Goal: Task Accomplishment & Management: Use online tool/utility

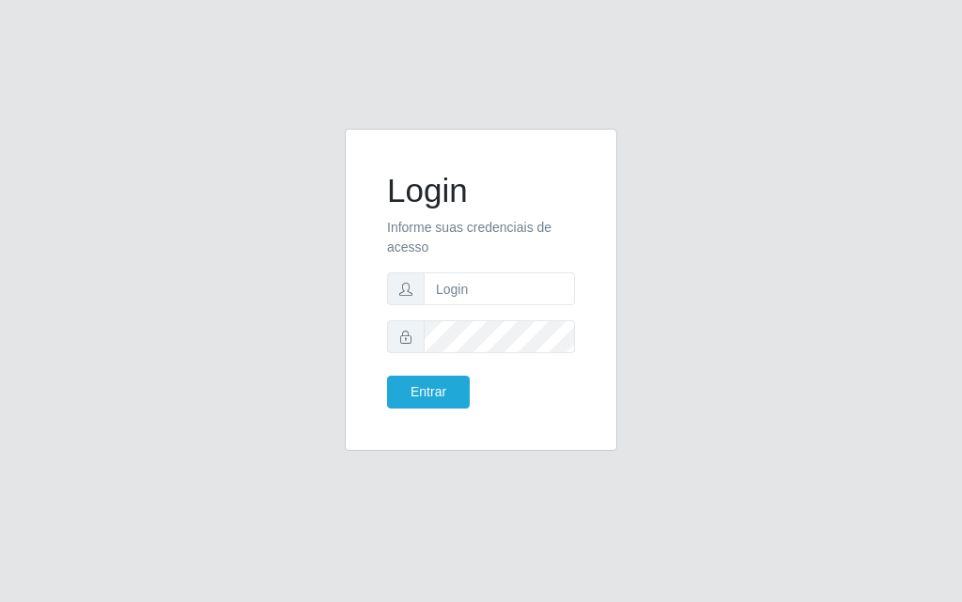
click at [436, 268] on form "Login Informe suas credenciais de acesso Entrar" at bounding box center [481, 290] width 188 height 238
click at [443, 286] on input "text" at bounding box center [499, 288] width 151 height 33
type input "luiz@divinofogao"
click at [387, 376] on button "Entrar" at bounding box center [428, 392] width 83 height 33
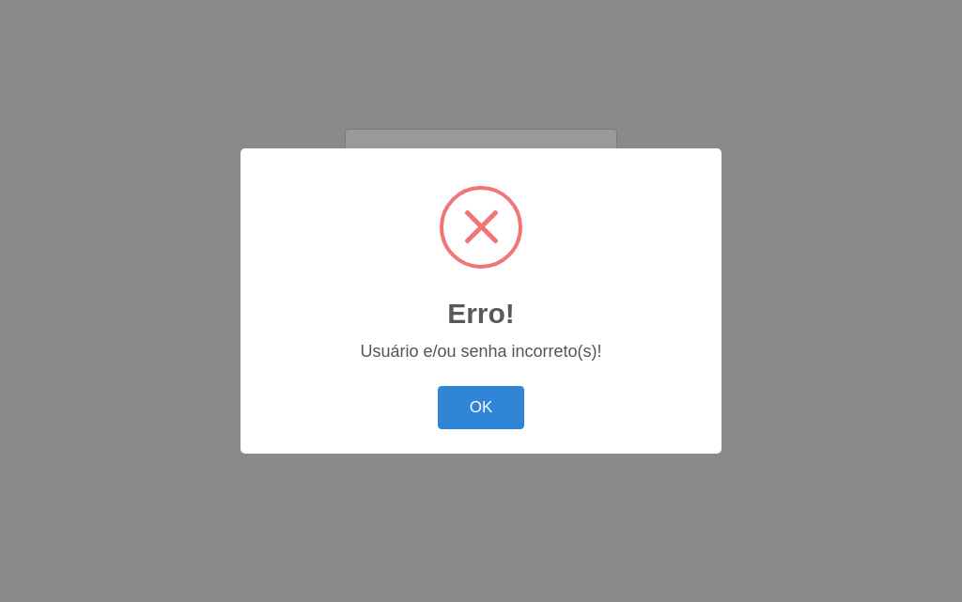
click at [410, 393] on div "OK Cancel" at bounding box center [480, 407] width 443 height 54
click at [452, 394] on button "OK" at bounding box center [481, 408] width 87 height 44
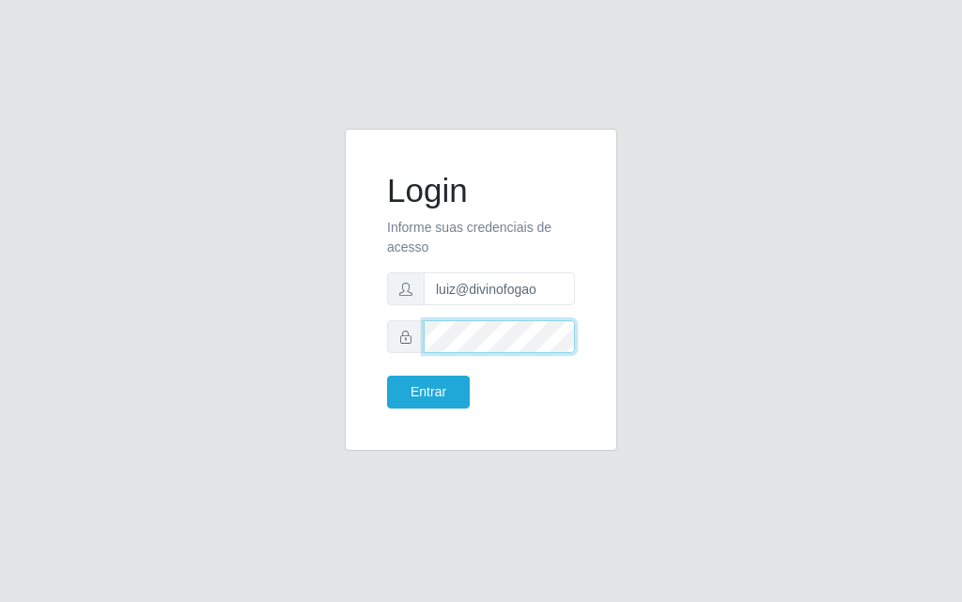
click at [387, 376] on button "Entrar" at bounding box center [428, 392] width 83 height 33
click at [426, 410] on div "Login Informe suas credenciais de acesso [PERSON_NAME] Entrar" at bounding box center [480, 289] width 225 height 275
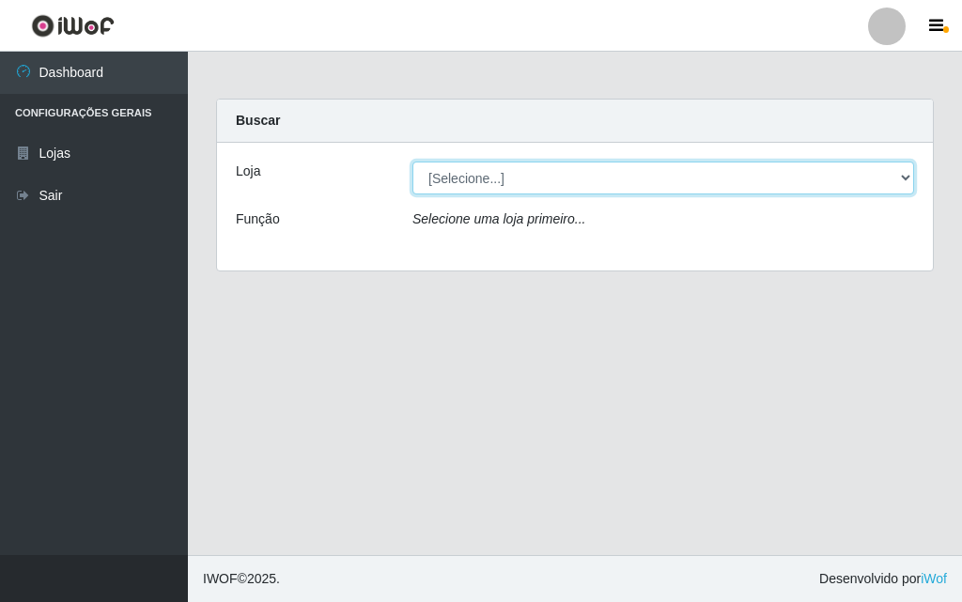
click at [461, 182] on select "[Selecione...] Divino Fogão - [GEOGRAPHIC_DATA]" at bounding box center [663, 178] width 502 height 33
select select "499"
click at [412, 162] on select "[Selecione...] Divino Fogão - [GEOGRAPHIC_DATA]" at bounding box center [663, 178] width 502 height 33
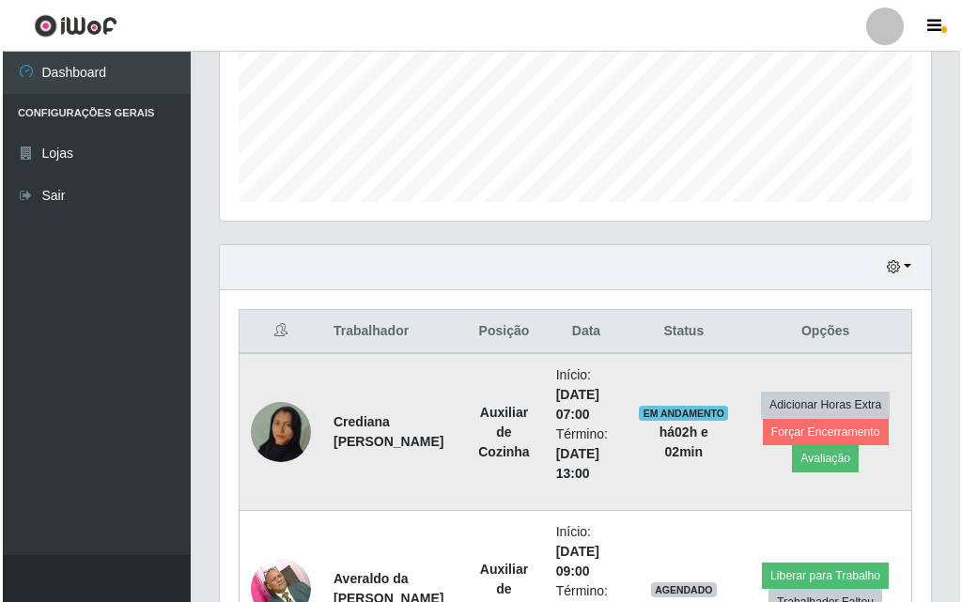
scroll to position [658, 0]
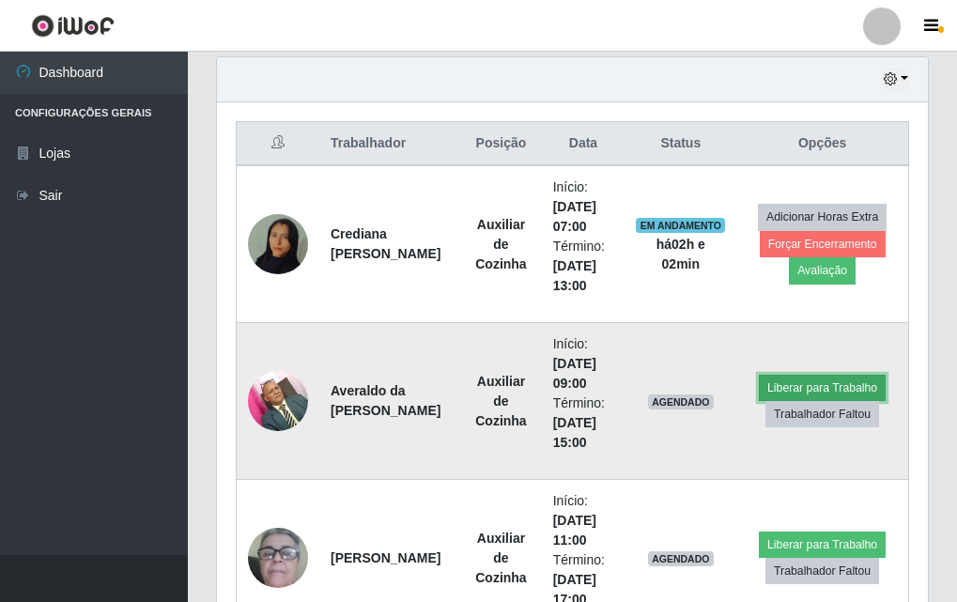
click at [798, 392] on button "Liberar para Trabalho" at bounding box center [822, 388] width 127 height 26
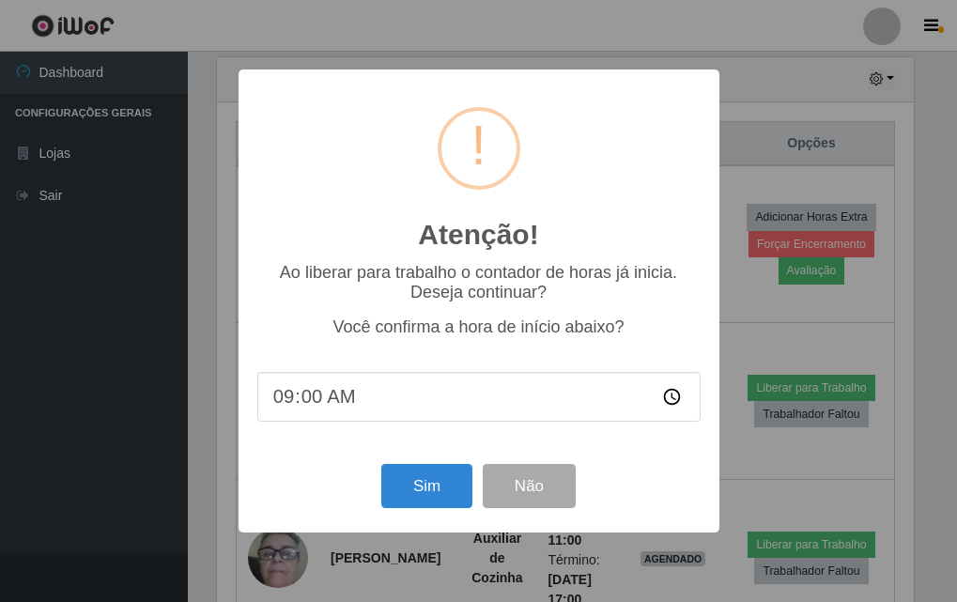
scroll to position [390, 702]
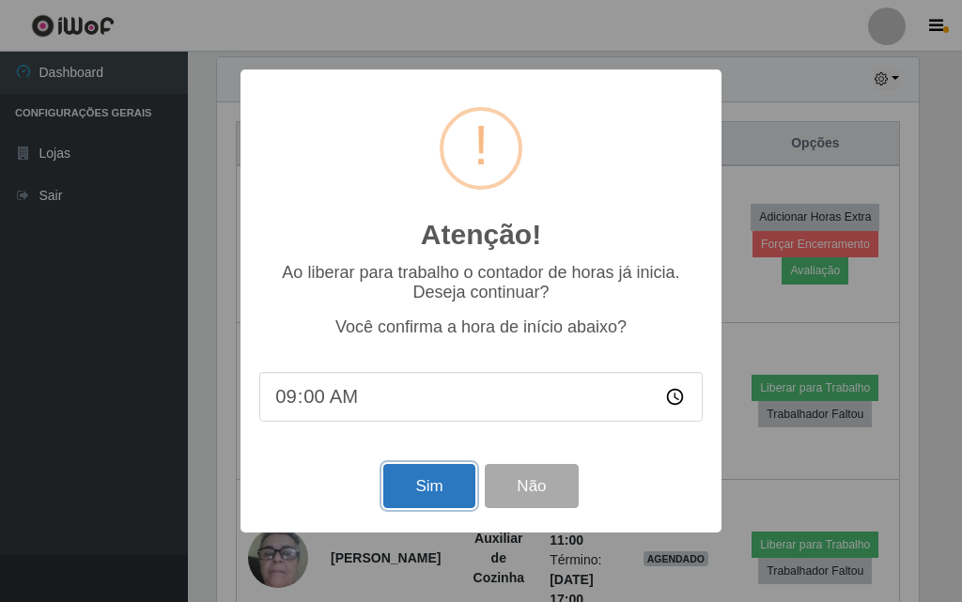
click at [458, 486] on button "Sim" at bounding box center [428, 486] width 91 height 44
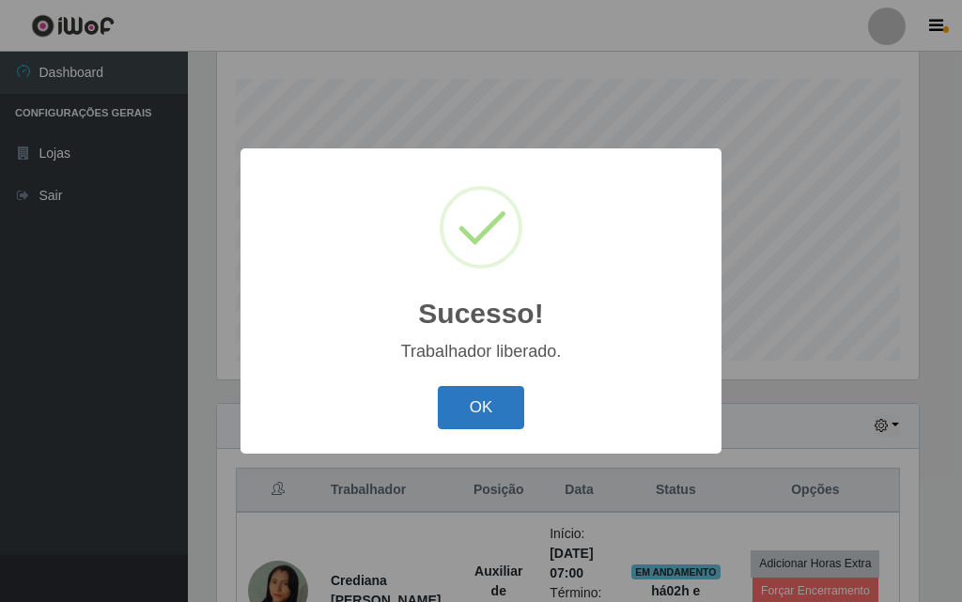
click at [458, 408] on button "OK" at bounding box center [481, 408] width 87 height 44
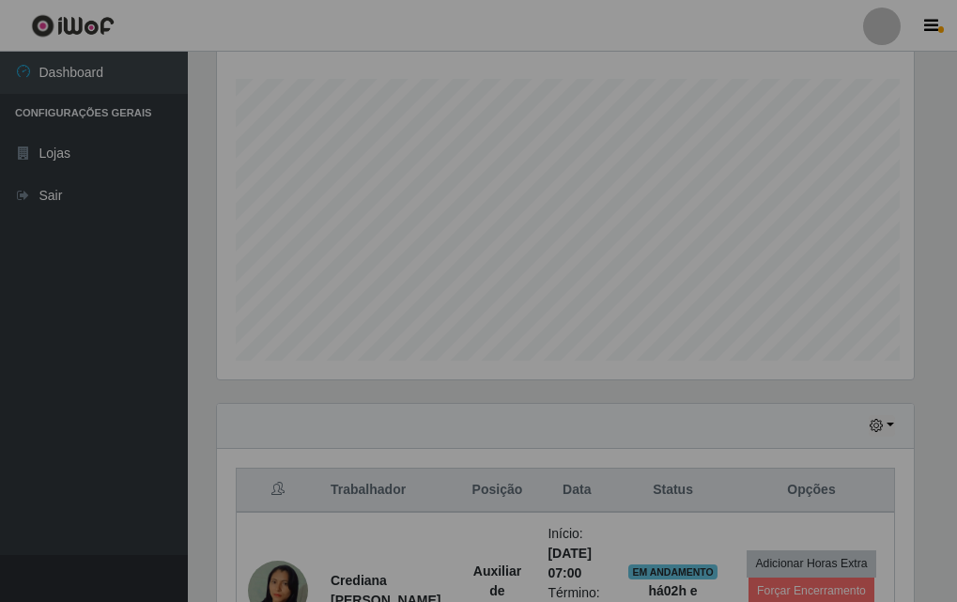
scroll to position [390, 711]
